Goal: Transaction & Acquisition: Purchase product/service

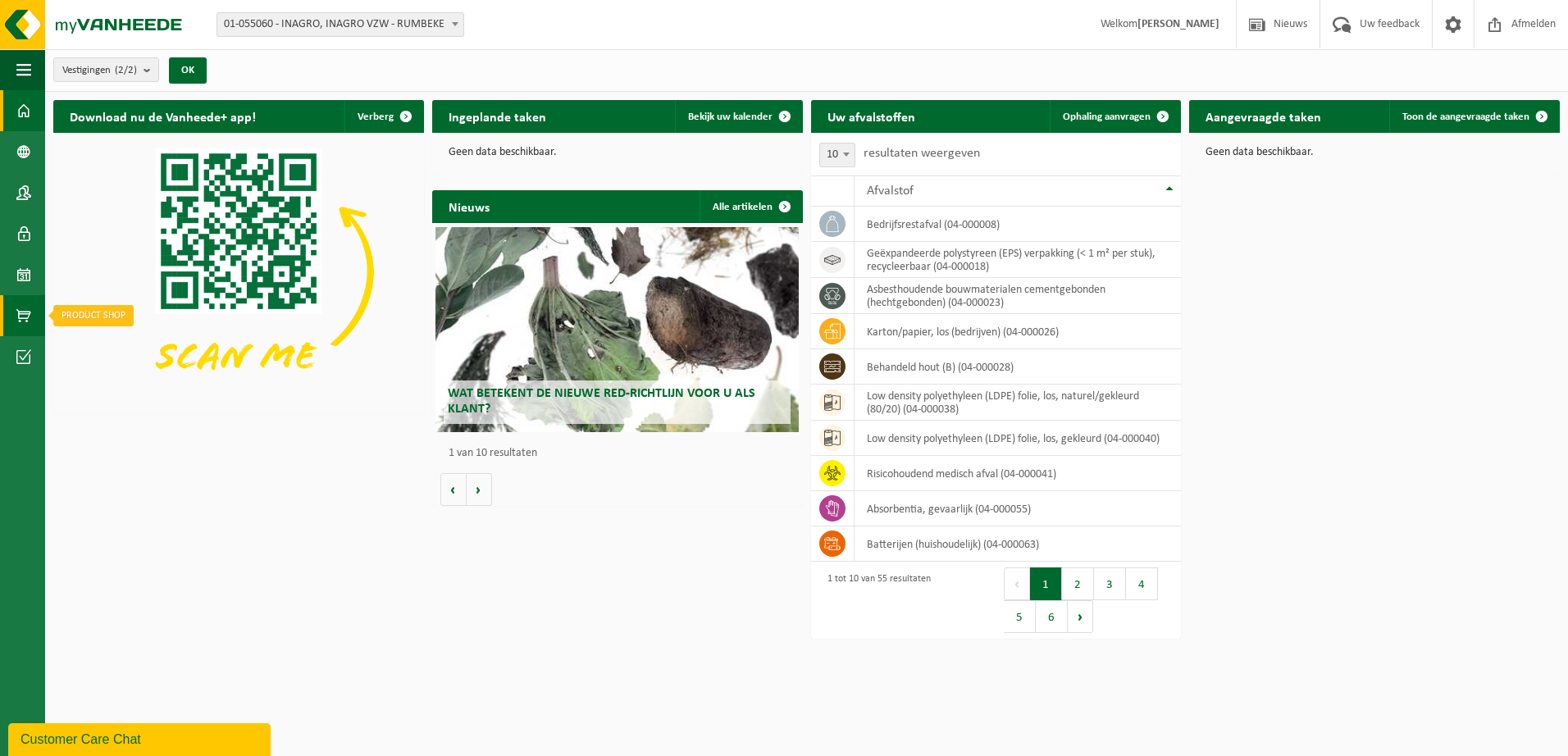
click at [28, 314] on span at bounding box center [24, 316] width 15 height 41
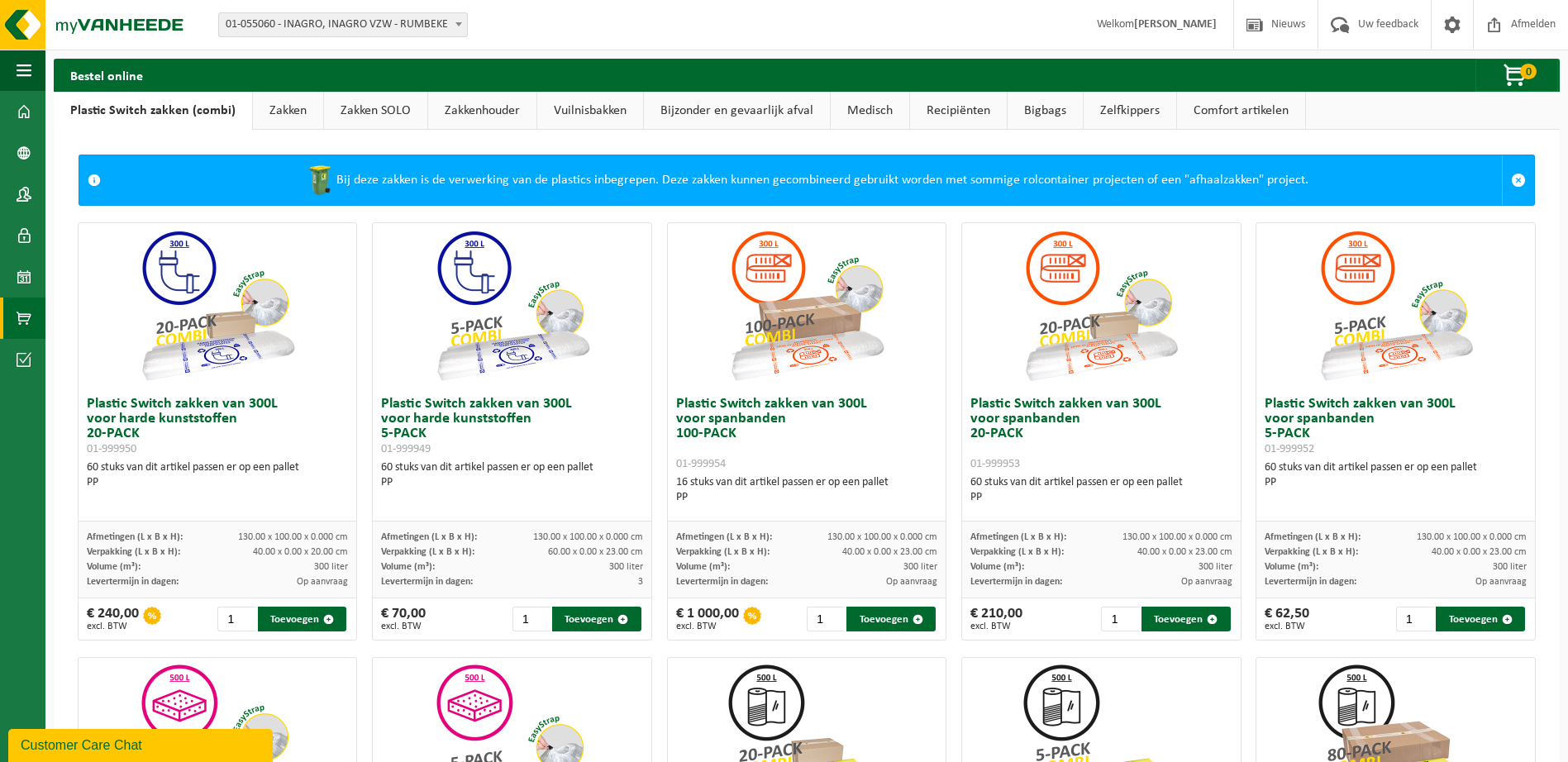
click at [788, 114] on link "Bijzonder en gevaarlijk afval" at bounding box center [737, 111] width 186 height 38
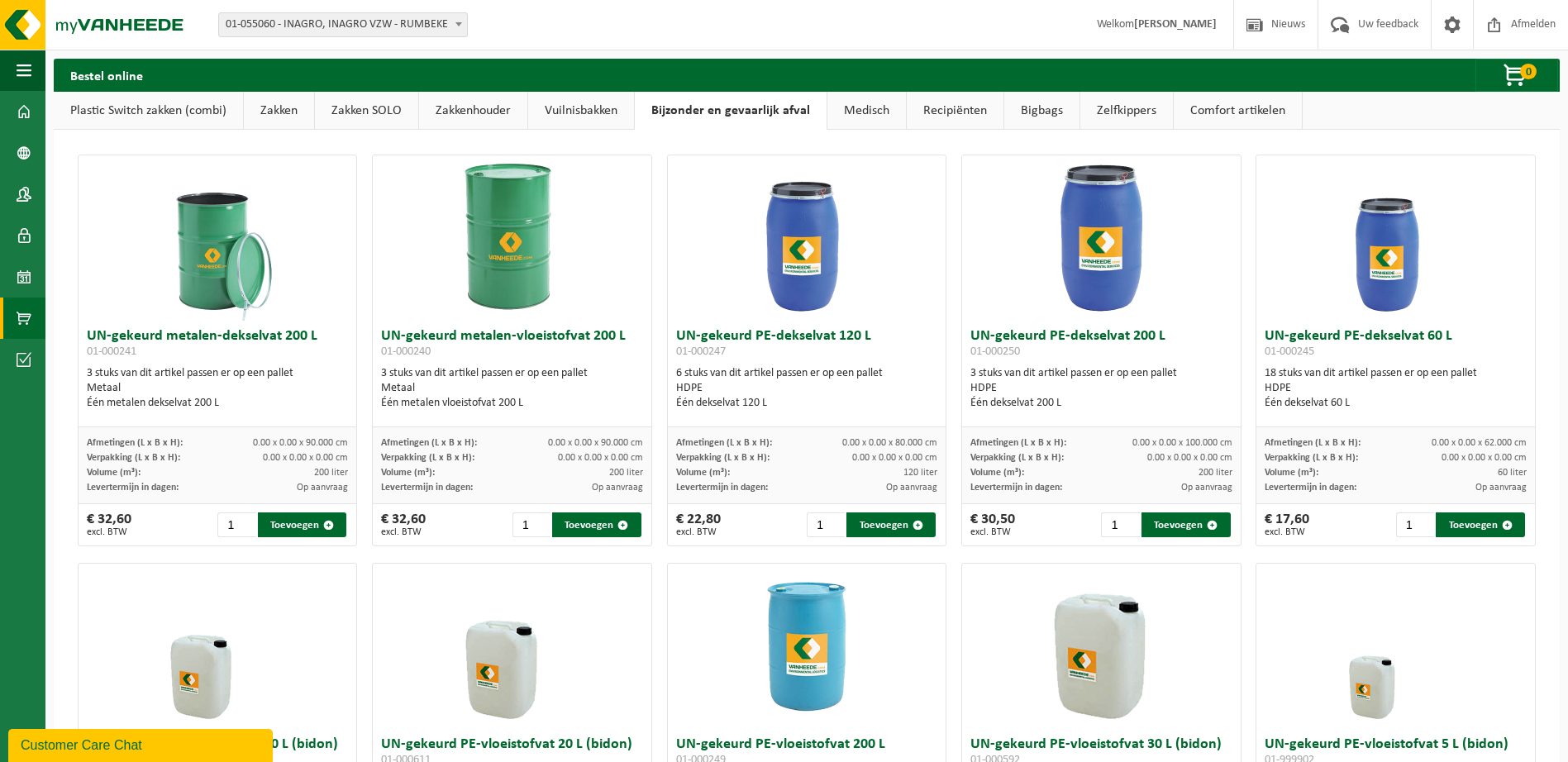
click at [845, 104] on link "Medisch" at bounding box center [867, 111] width 79 height 38
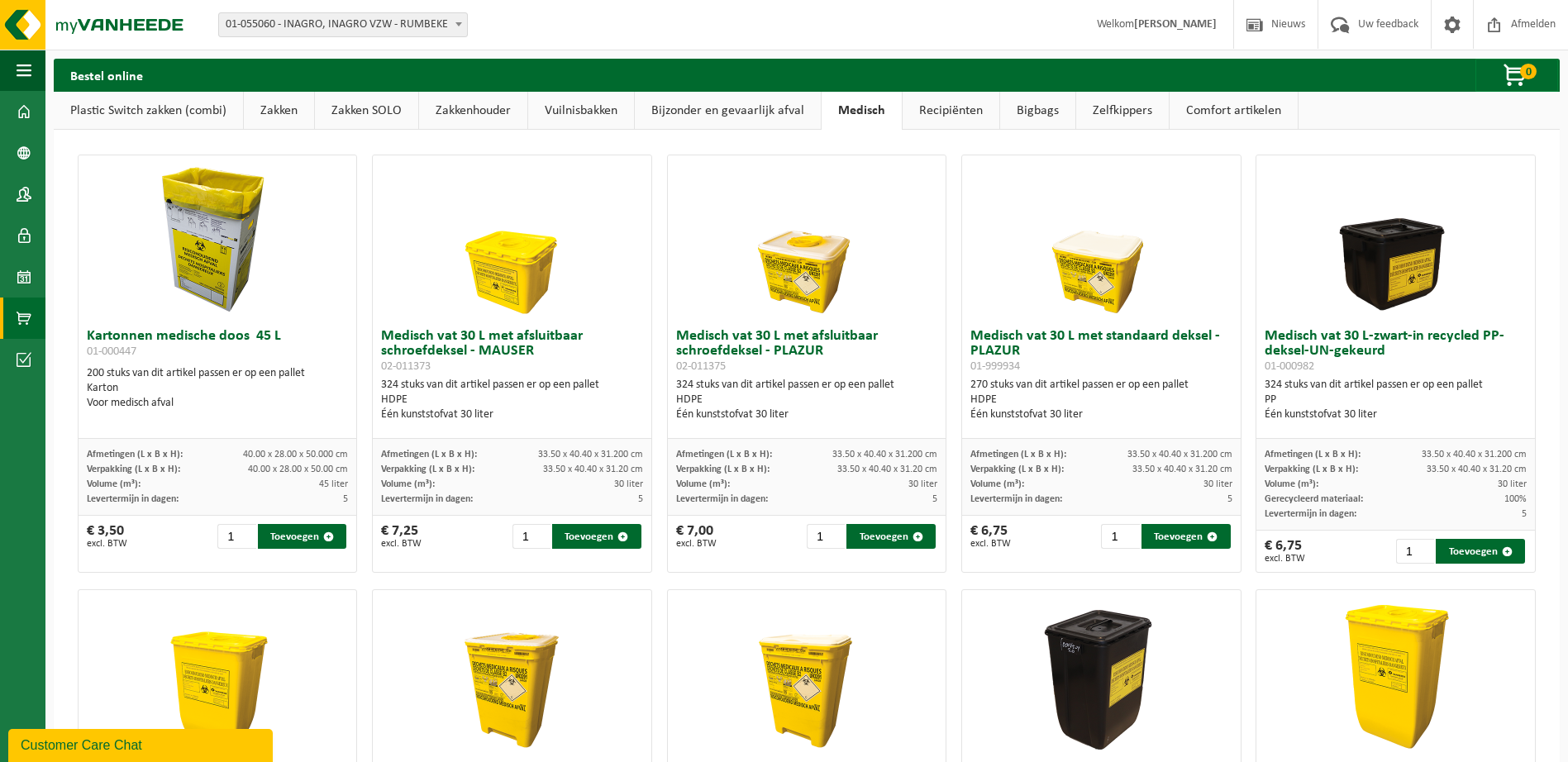
click at [973, 116] on link "Recipiënten" at bounding box center [951, 111] width 97 height 38
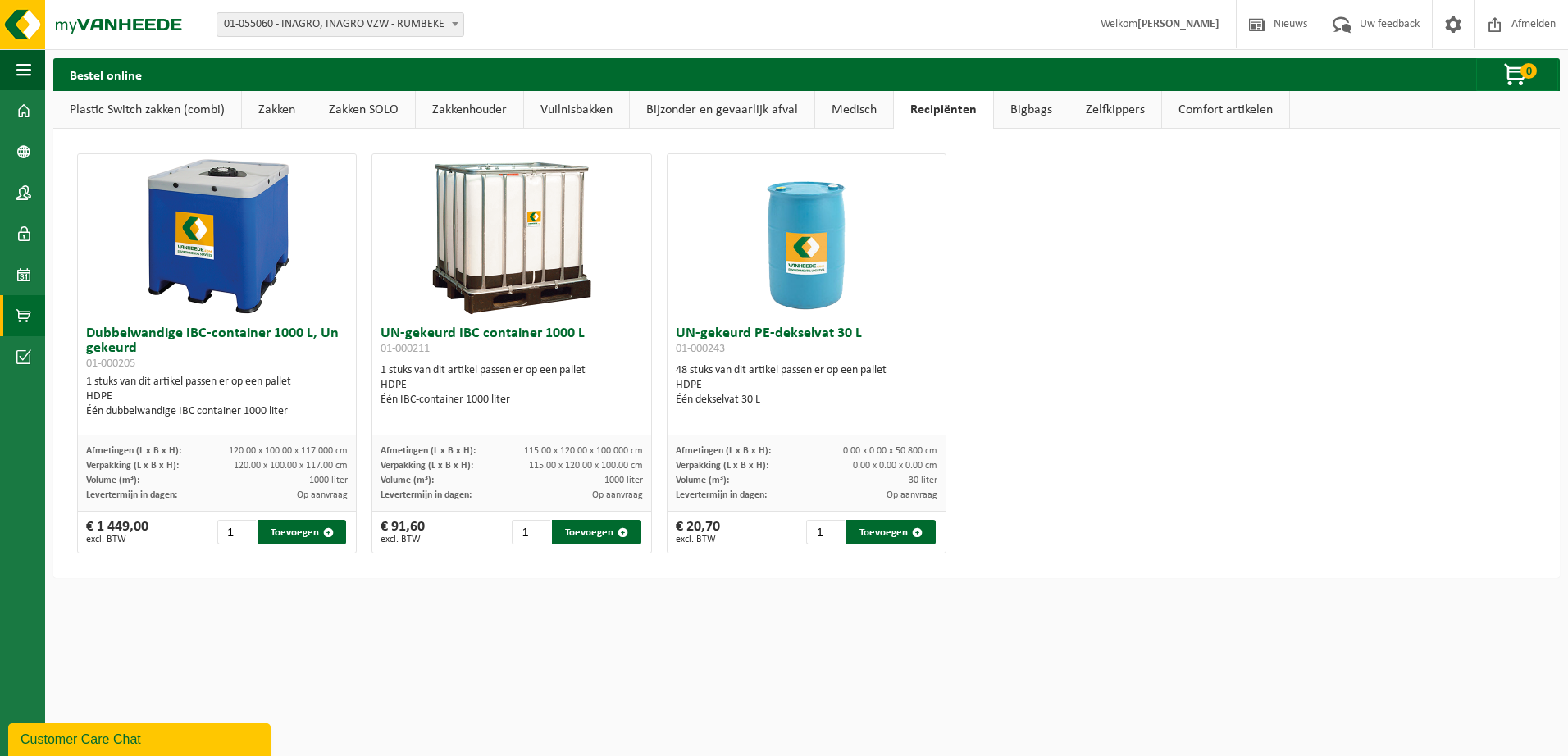
click at [1015, 110] on link "Bigbags" at bounding box center [1032, 110] width 74 height 38
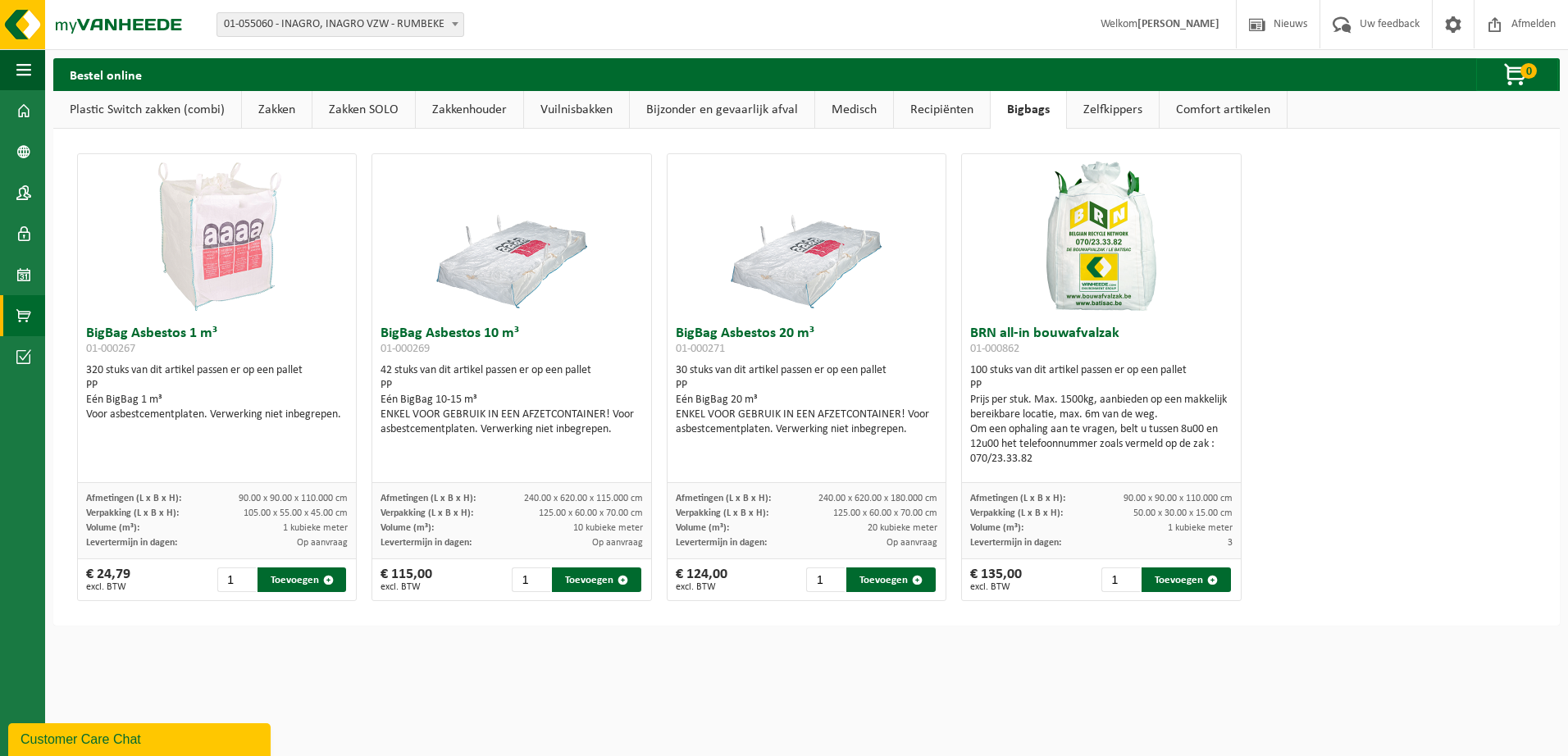
click at [1129, 104] on link "Zelfkippers" at bounding box center [1113, 110] width 92 height 38
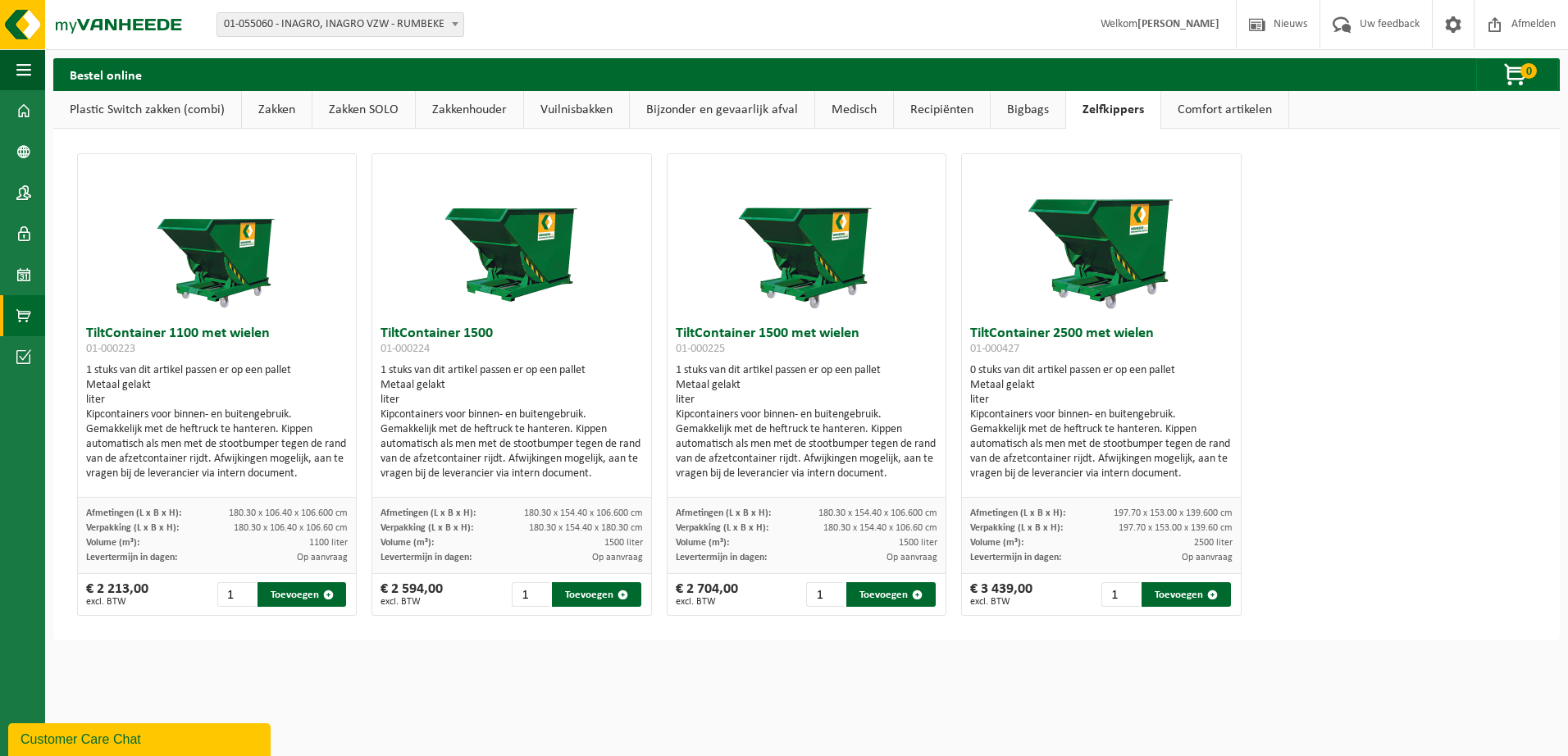
click at [1276, 110] on link "Comfort artikelen" at bounding box center [1224, 110] width 128 height 38
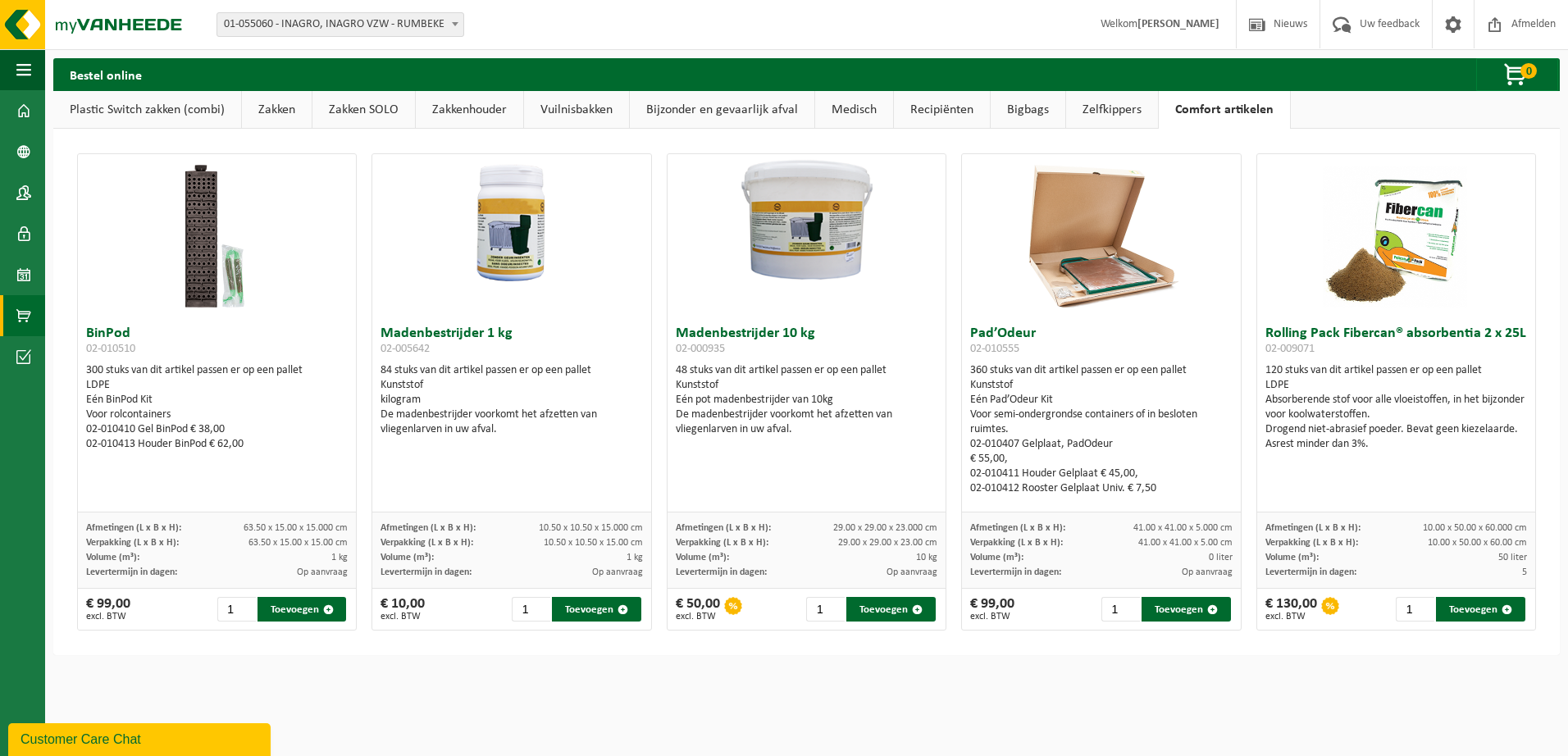
click at [840, 113] on link "Medisch" at bounding box center [855, 110] width 78 height 38
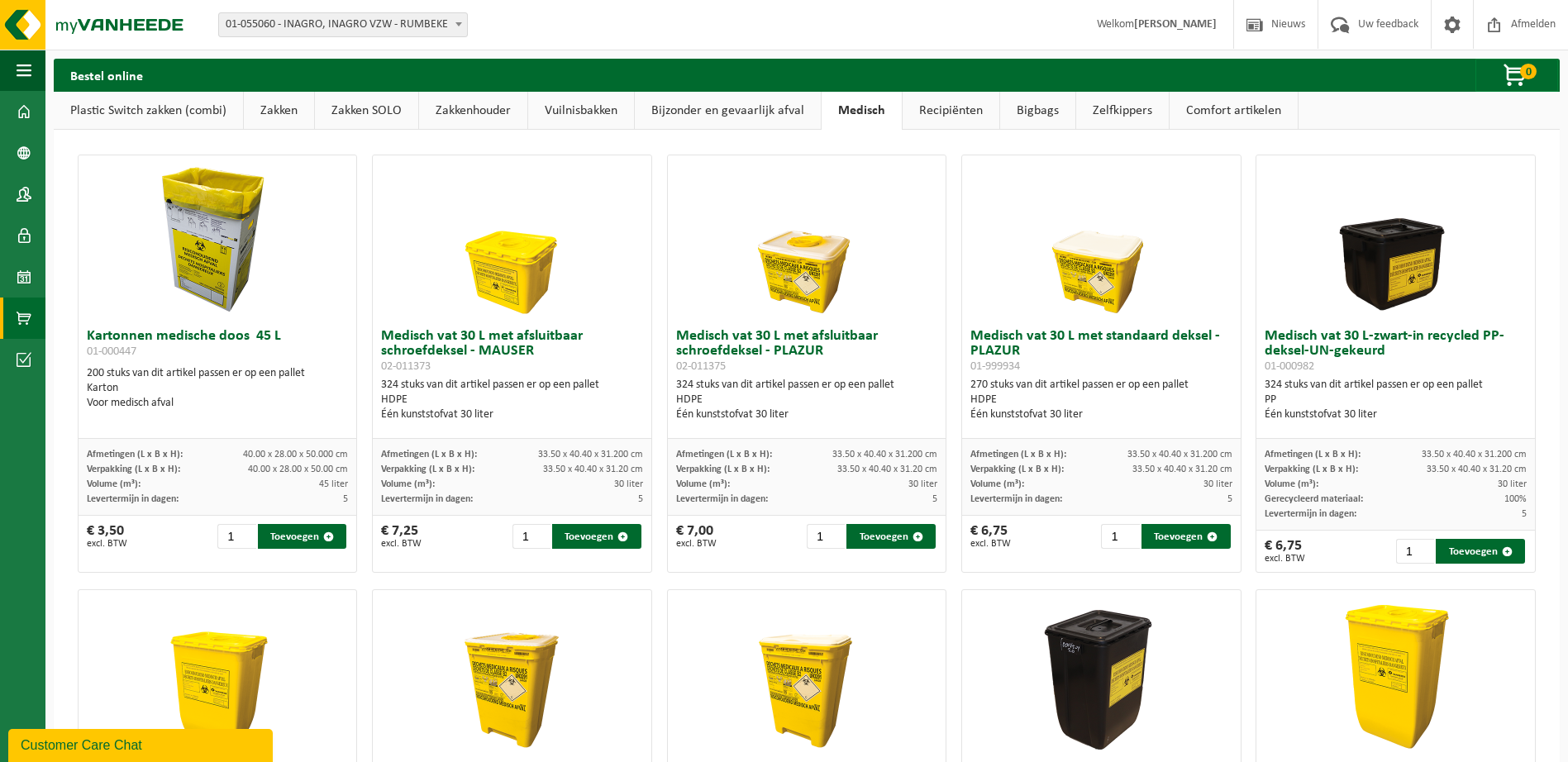
click at [741, 109] on link "Bijzonder en gevaarlijk afval" at bounding box center [728, 111] width 186 height 38
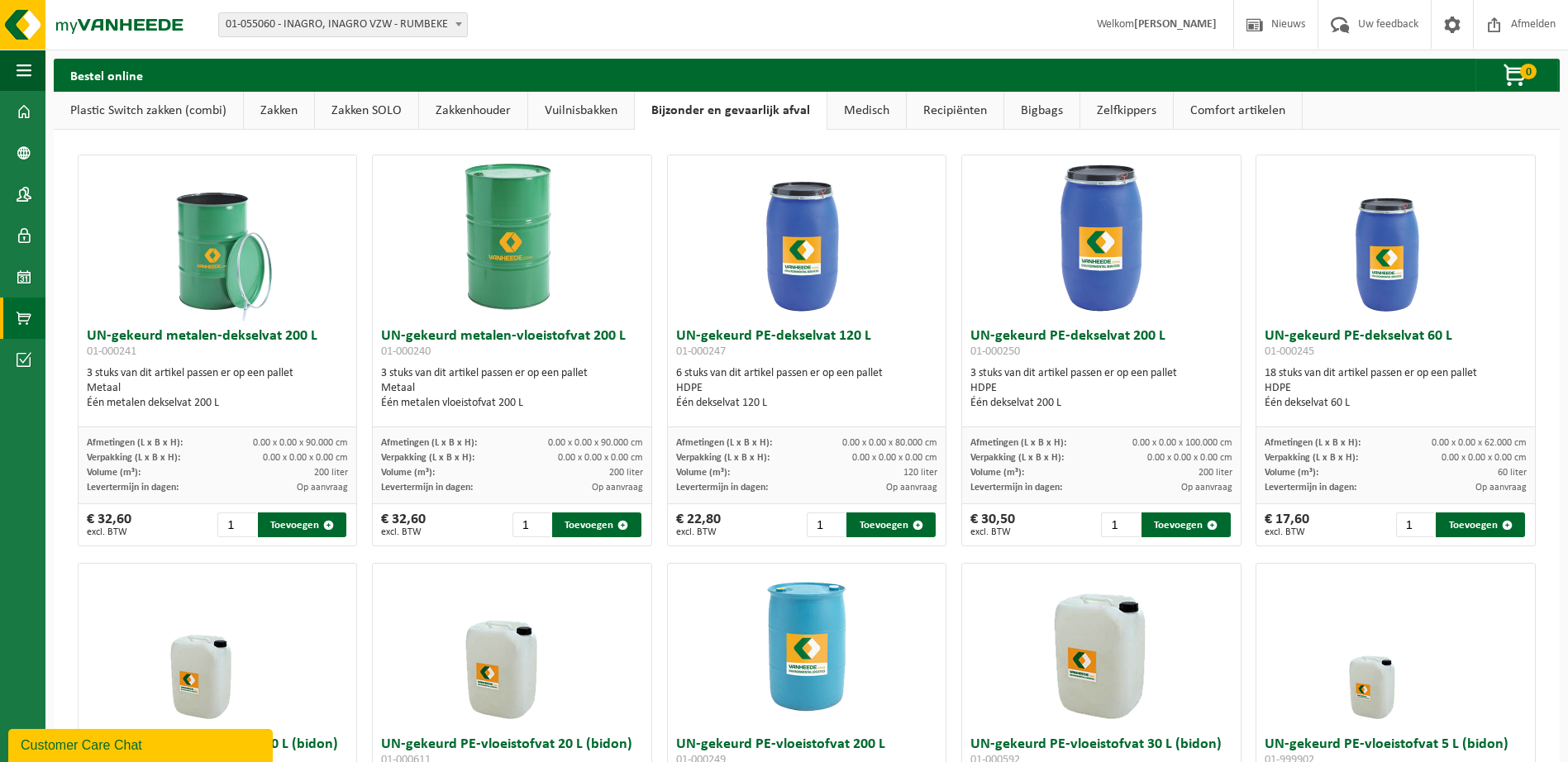
click at [564, 104] on link "Vuilnisbakken" at bounding box center [581, 111] width 106 height 38
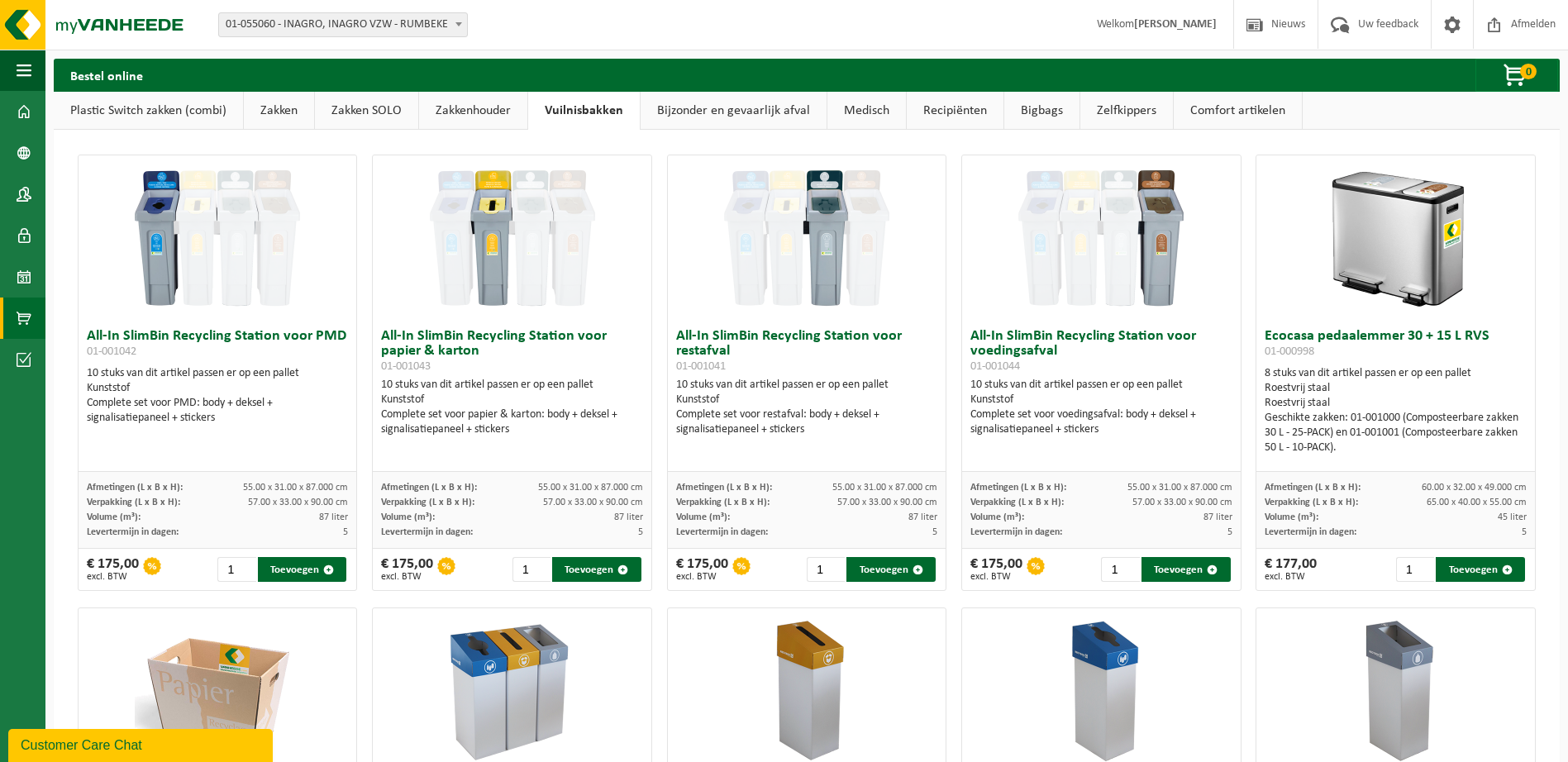
click at [464, 120] on link "Zakkenhouder" at bounding box center [473, 111] width 108 height 38
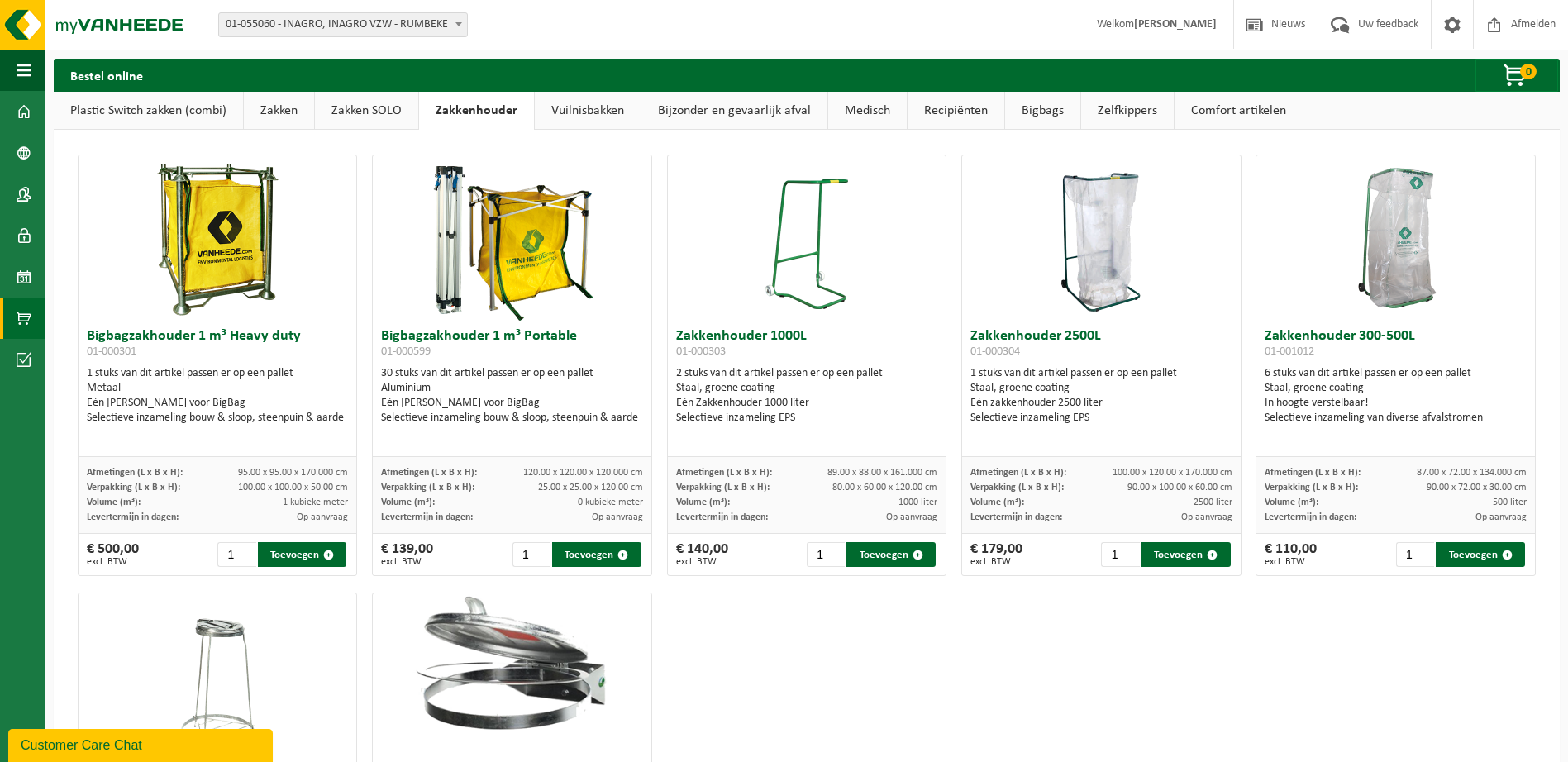
click at [616, 100] on link "Vuilnisbakken" at bounding box center [587, 111] width 106 height 38
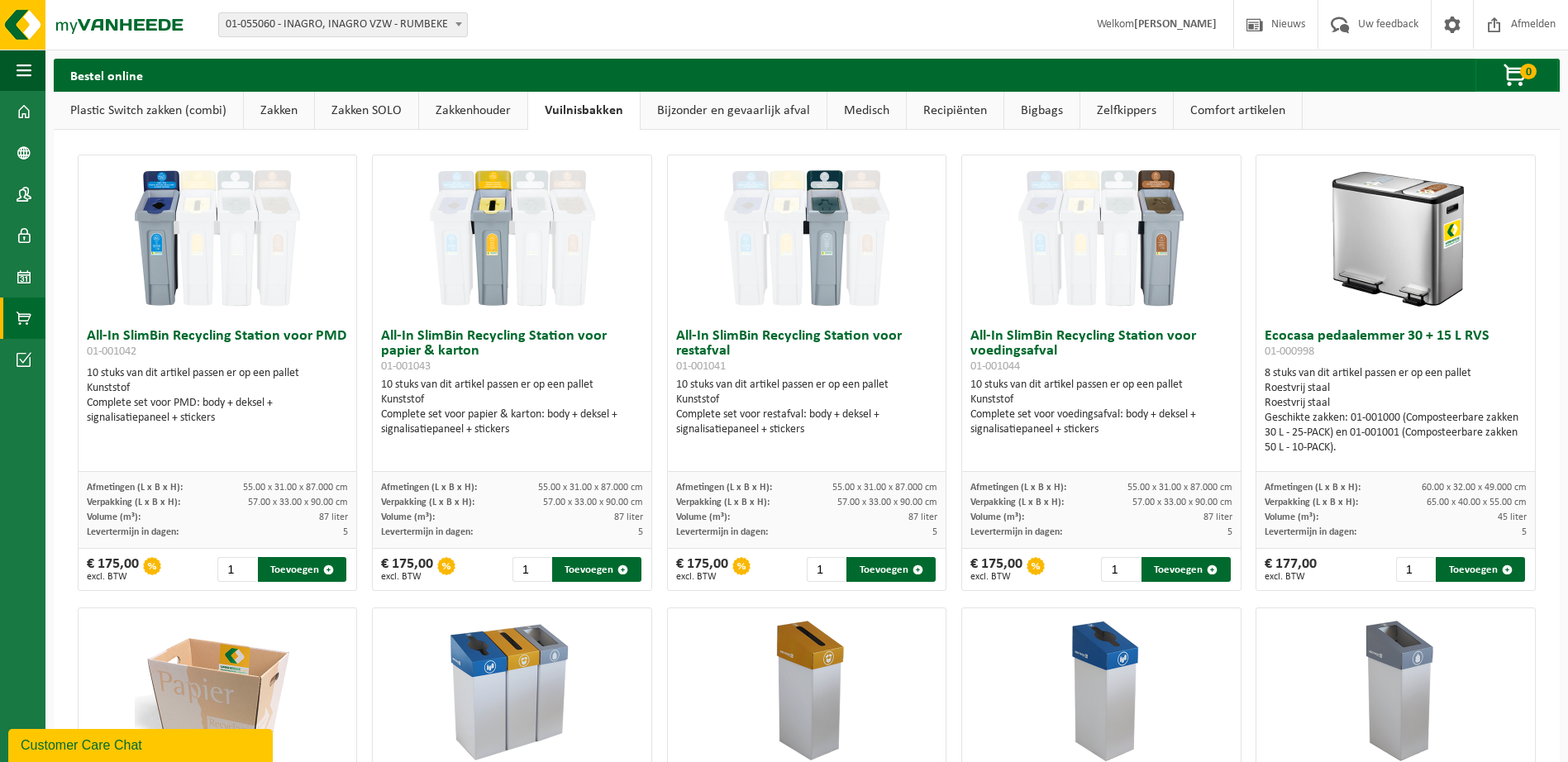
click at [460, 116] on link "Zakkenhouder" at bounding box center [473, 111] width 108 height 38
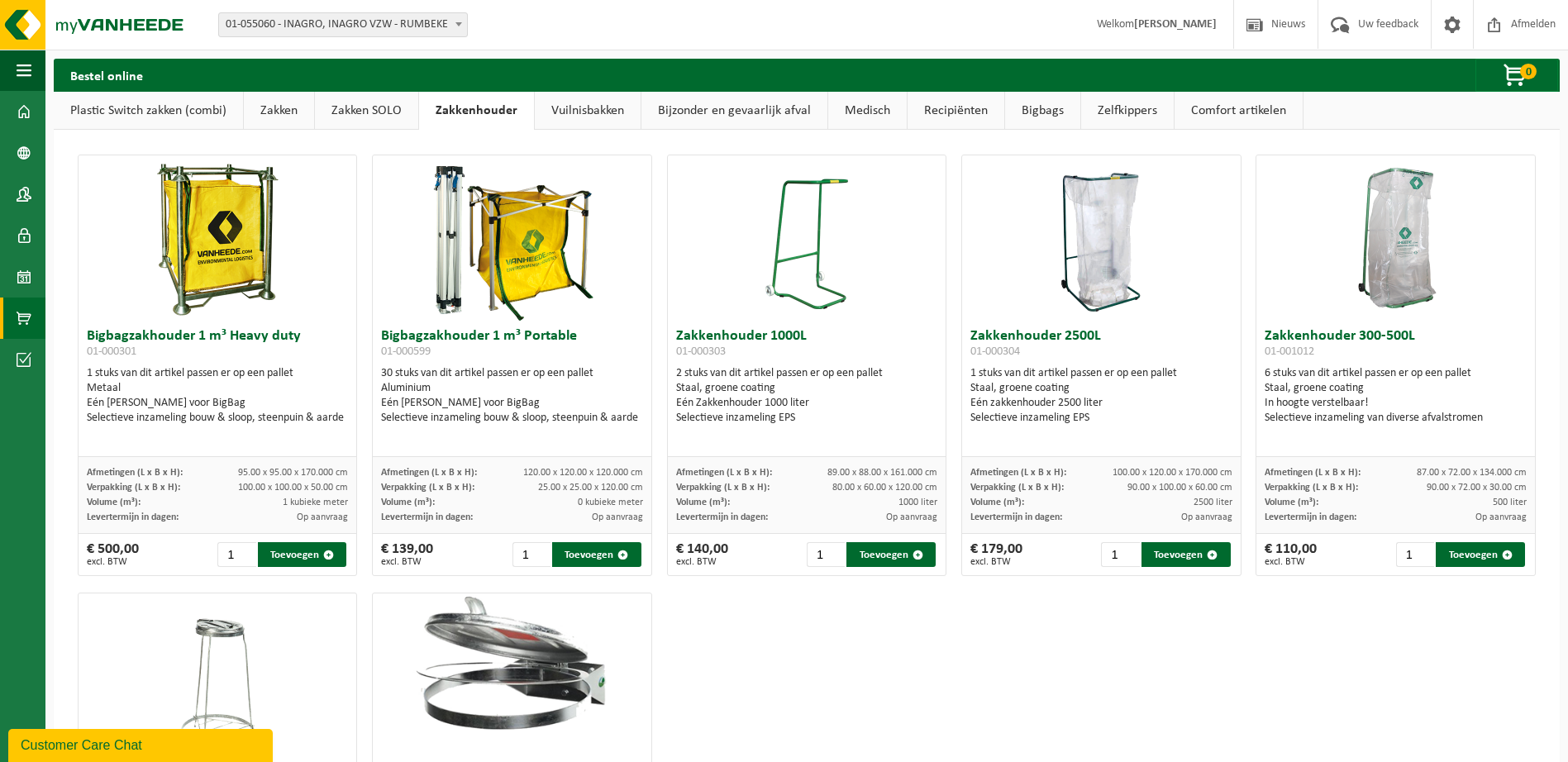
click at [388, 111] on link "Zakken SOLO" at bounding box center [367, 111] width 103 height 38
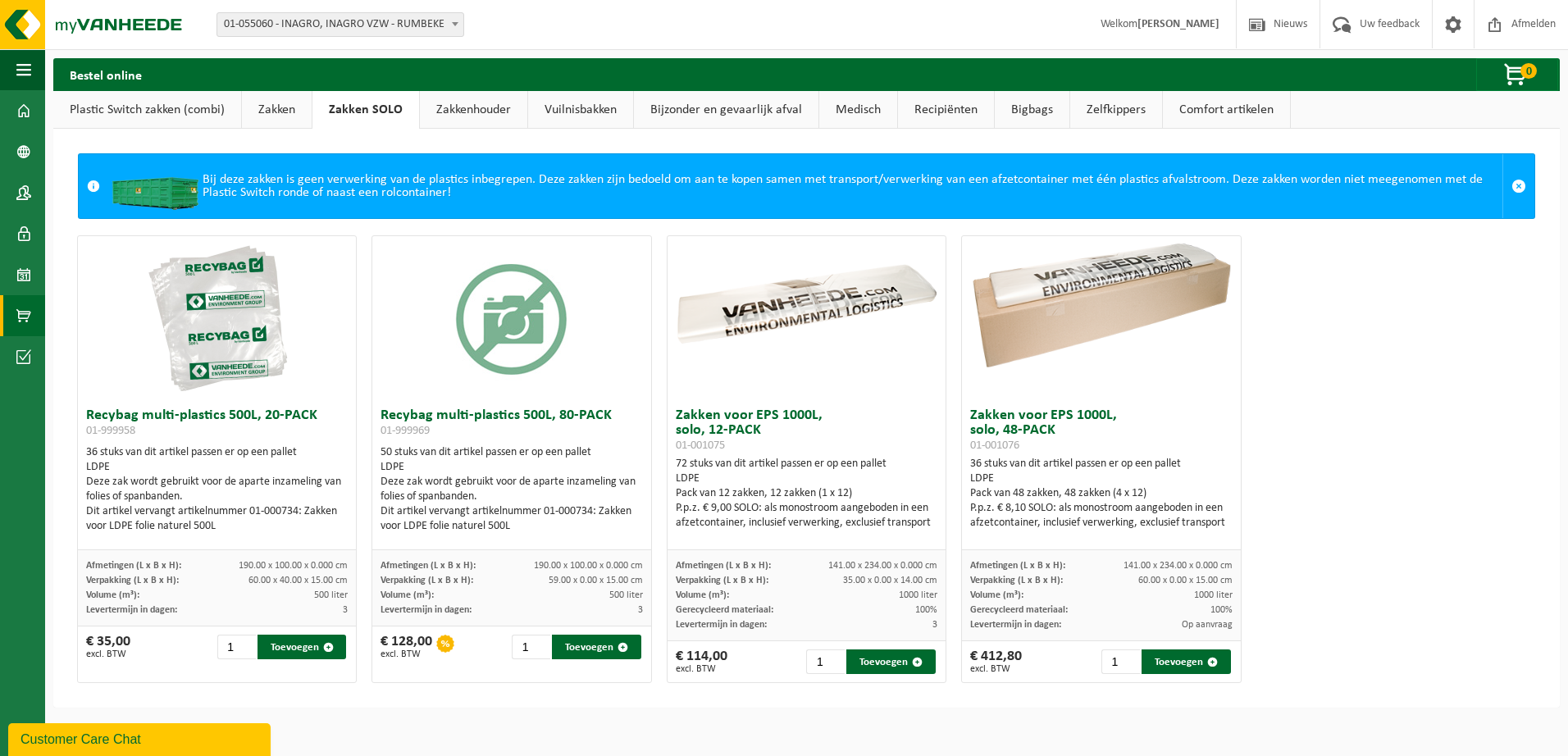
click at [432, 104] on link "Zakkenhouder" at bounding box center [473, 110] width 107 height 38
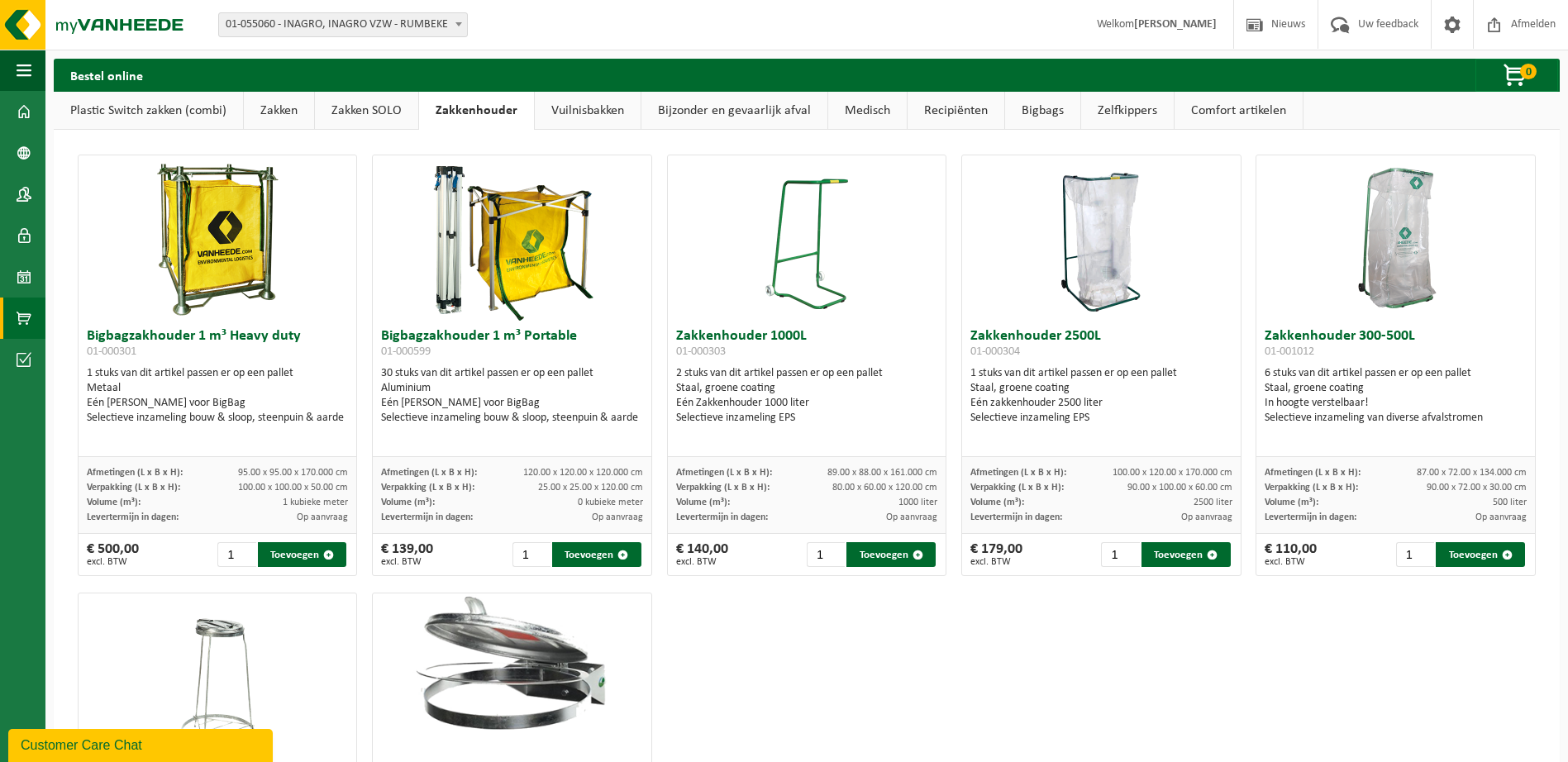
click at [400, 113] on link "Zakken SOLO" at bounding box center [367, 111] width 103 height 38
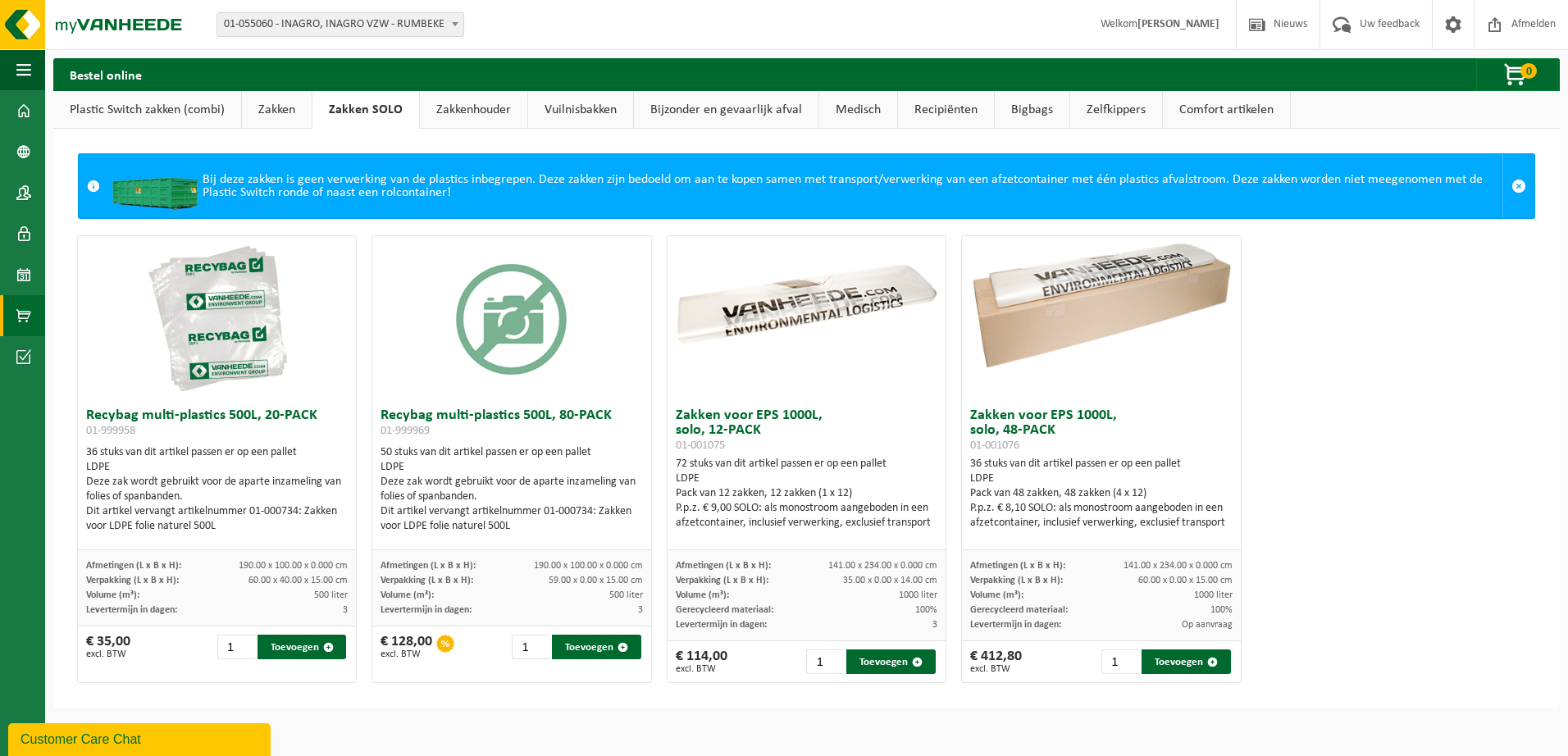
click at [274, 107] on link "Zakken" at bounding box center [277, 110] width 70 height 38
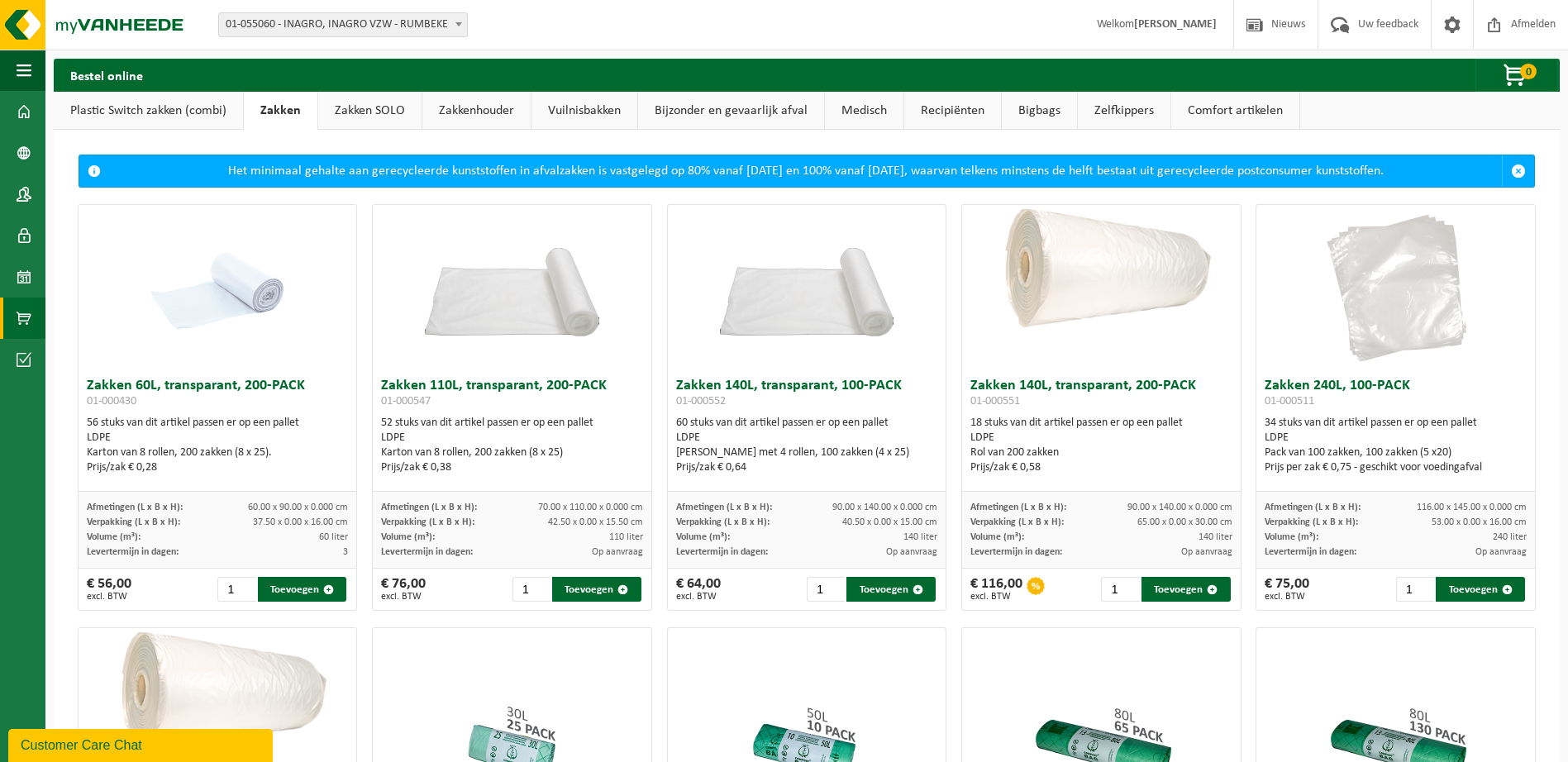
click at [186, 114] on link "Plastic Switch zakken (combi)" at bounding box center [148, 111] width 190 height 38
